Goal: Information Seeking & Learning: Learn about a topic

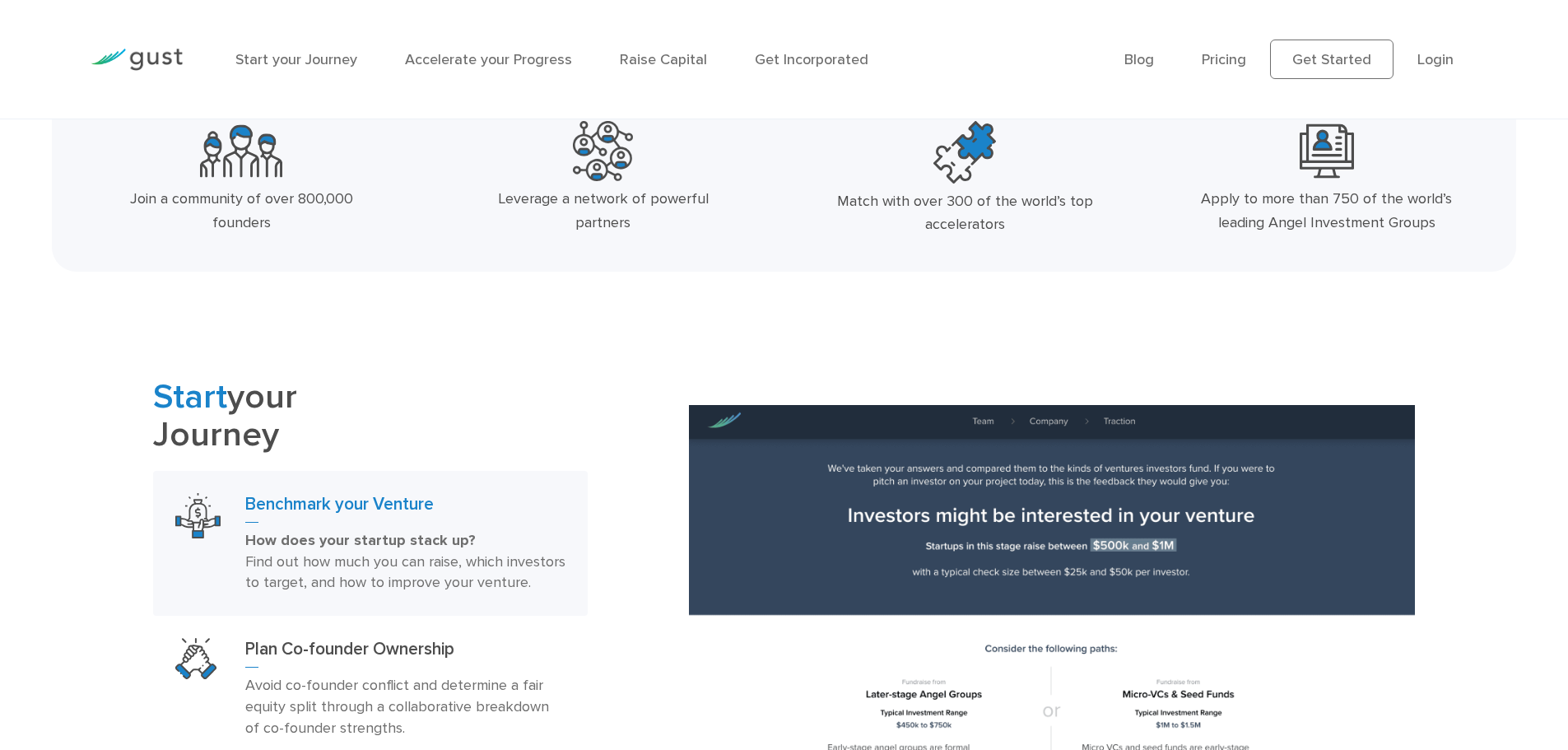
scroll to position [741, 0]
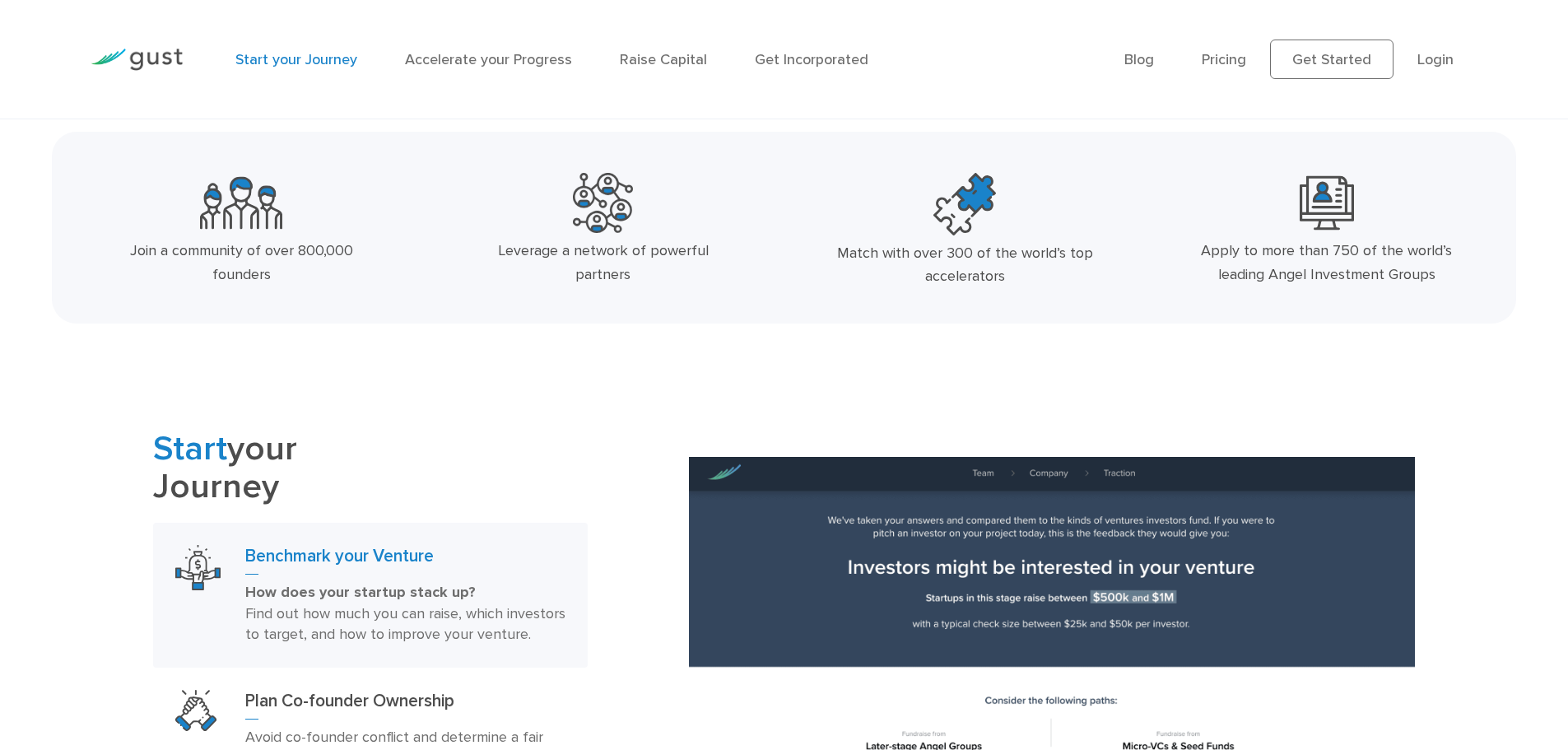
click at [318, 61] on link "Start your Journey" at bounding box center [296, 60] width 122 height 17
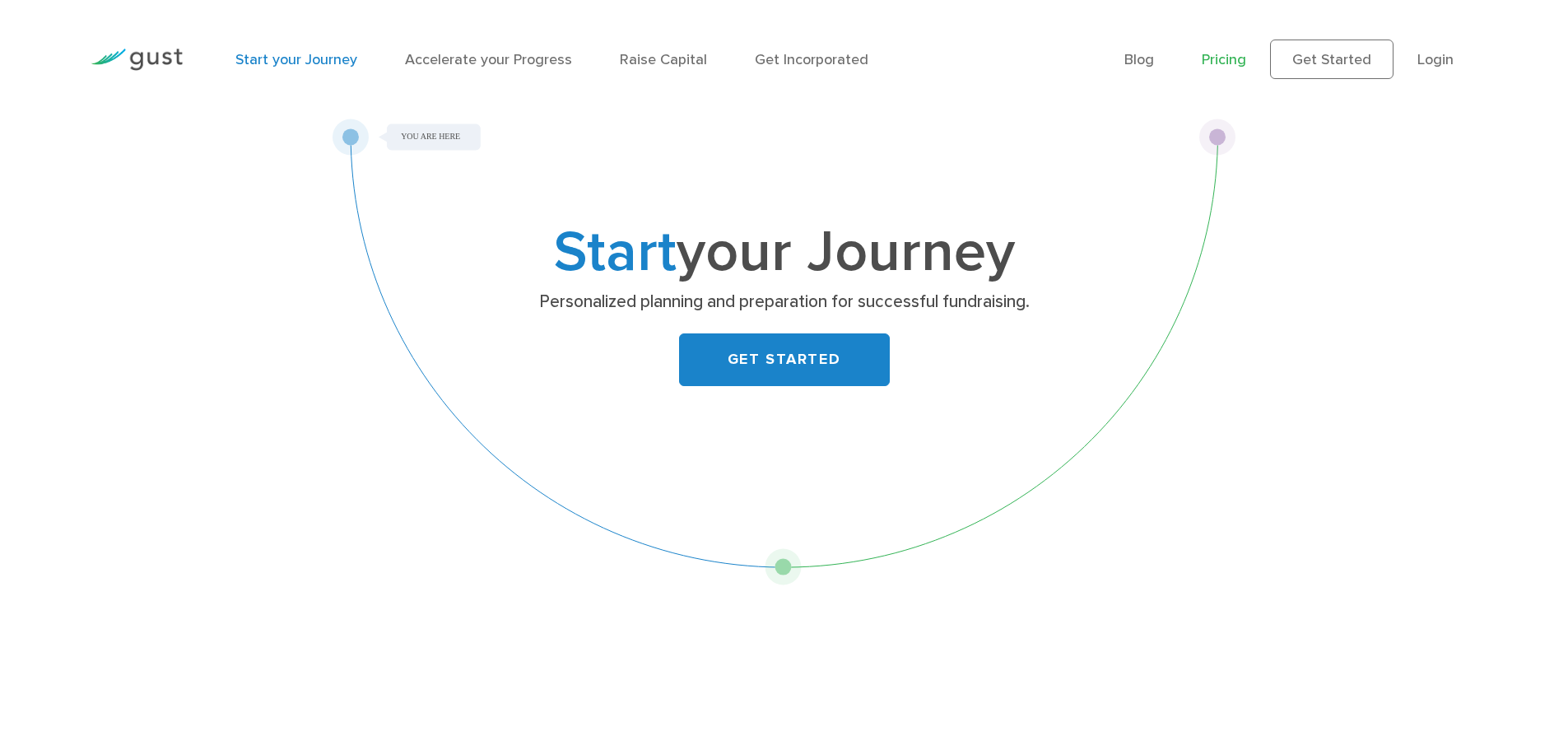
click at [1235, 60] on link "Pricing" at bounding box center [1223, 60] width 44 height 17
